Goal: Communication & Community: Answer question/provide support

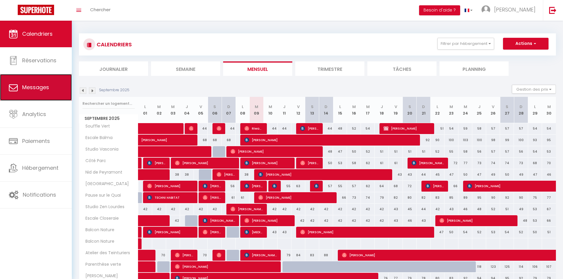
click at [41, 86] on span "Messages" at bounding box center [35, 87] width 27 height 7
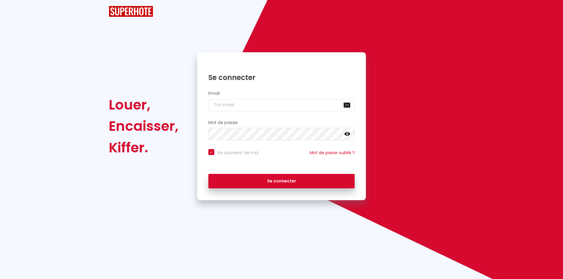
checkbox input "true"
type input "[EMAIL_ADDRESS][DOMAIN_NAME]"
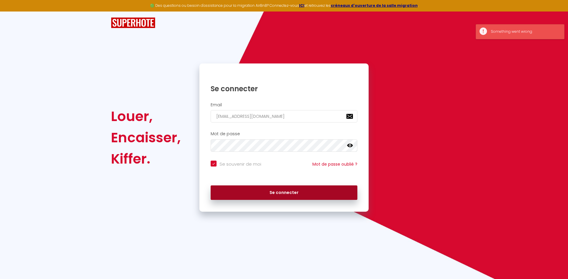
click at [239, 196] on button "Se connecter" at bounding box center [284, 193] width 147 height 15
checkbox input "true"
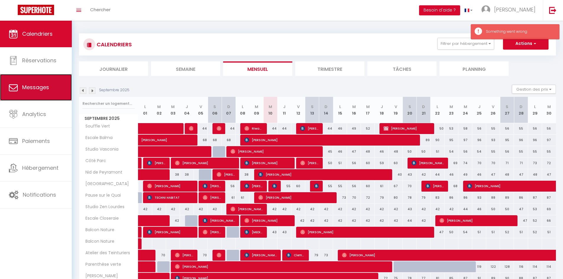
click at [35, 92] on link "Messages" at bounding box center [36, 87] width 72 height 27
select select "message"
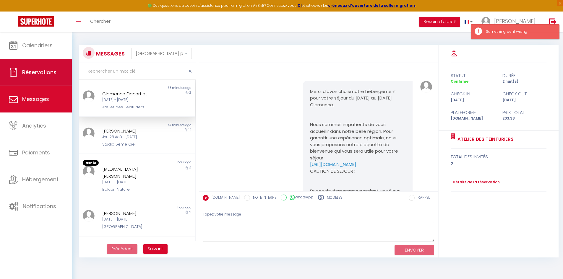
scroll to position [1027, 0]
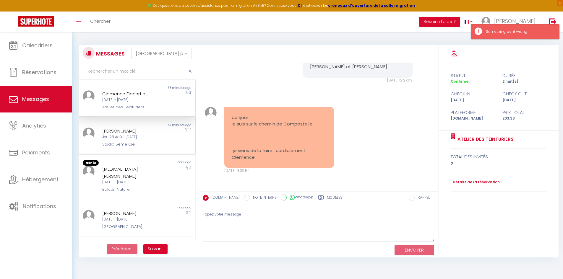
click at [119, 134] on div "[PERSON_NAME]" at bounding box center [132, 131] width 60 height 7
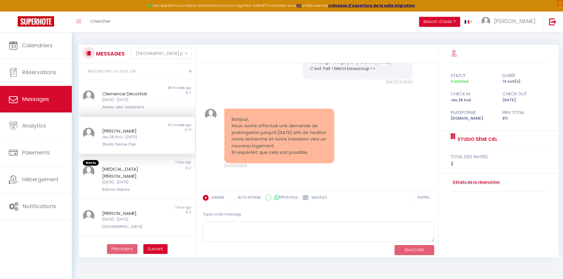
scroll to position [1562, 0]
